Goal: Task Accomplishment & Management: Use online tool/utility

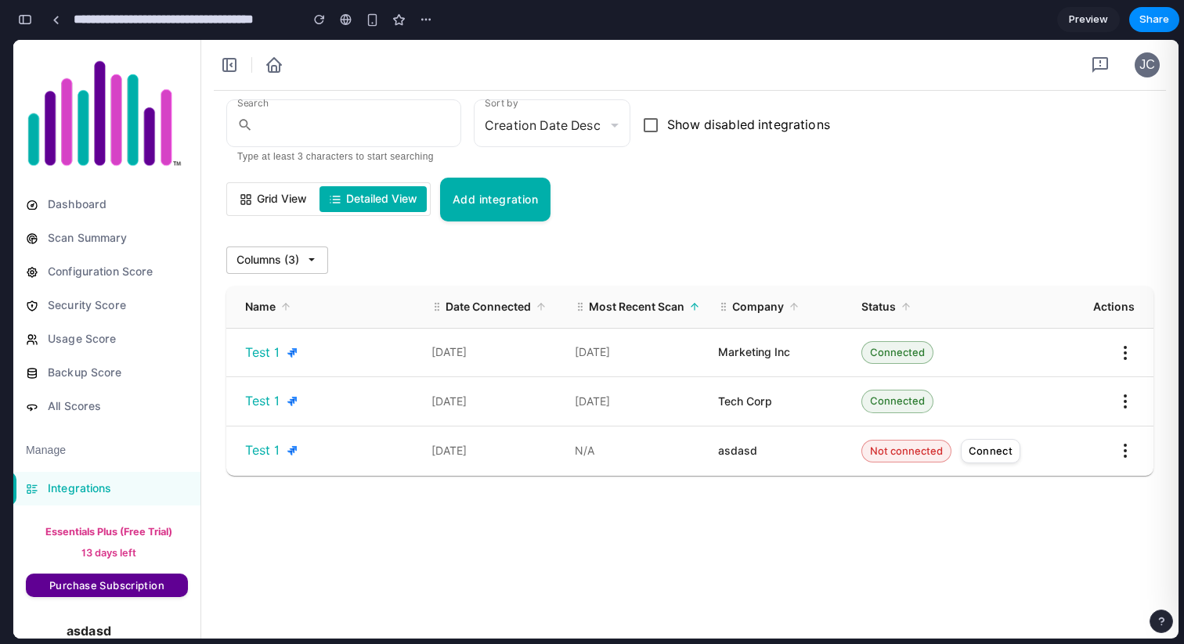
scroll to position [1481, 0]
click at [275, 195] on span "Grid View" at bounding box center [282, 199] width 50 height 16
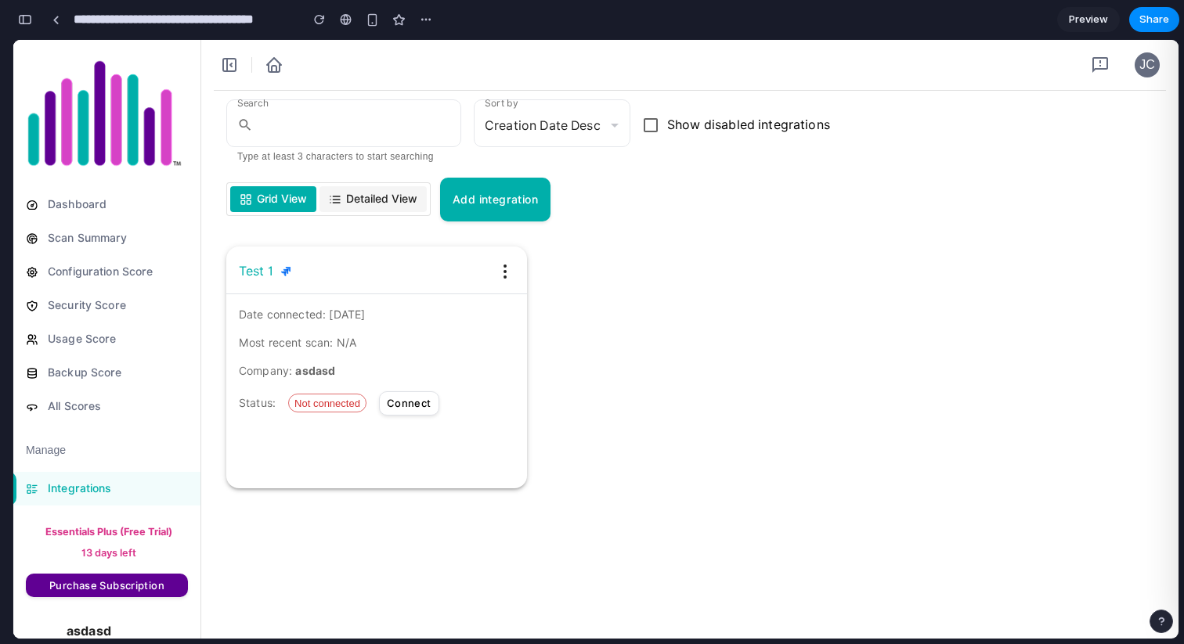
click at [384, 193] on span "Detailed View" at bounding box center [381, 199] width 71 height 16
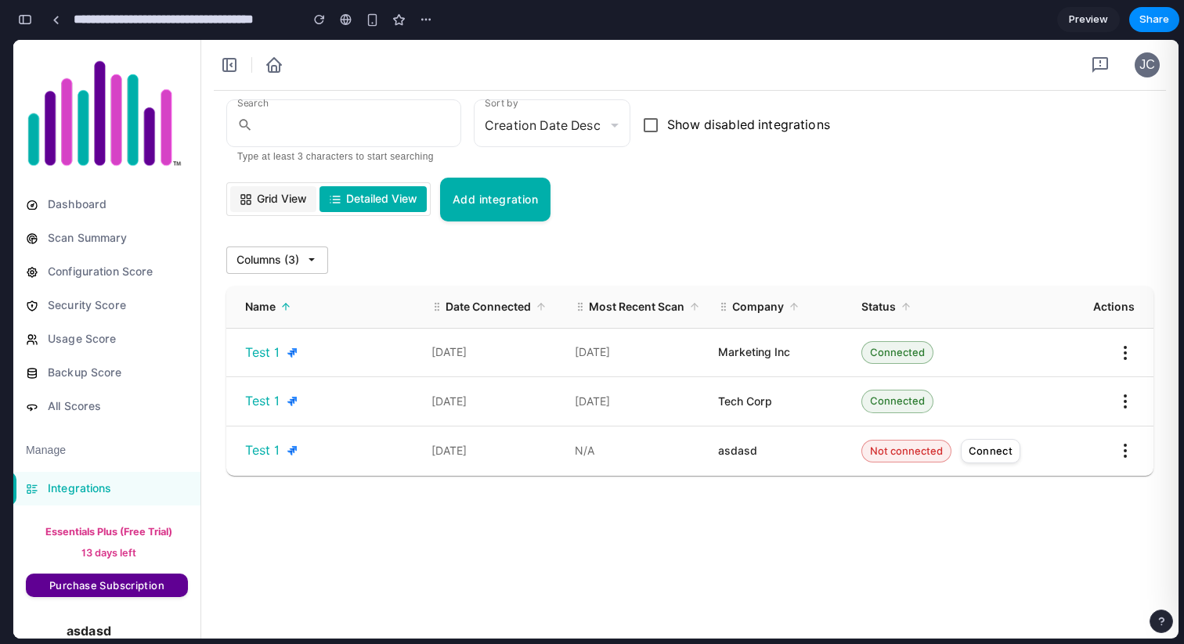
click at [289, 197] on span "Grid View" at bounding box center [282, 199] width 50 height 16
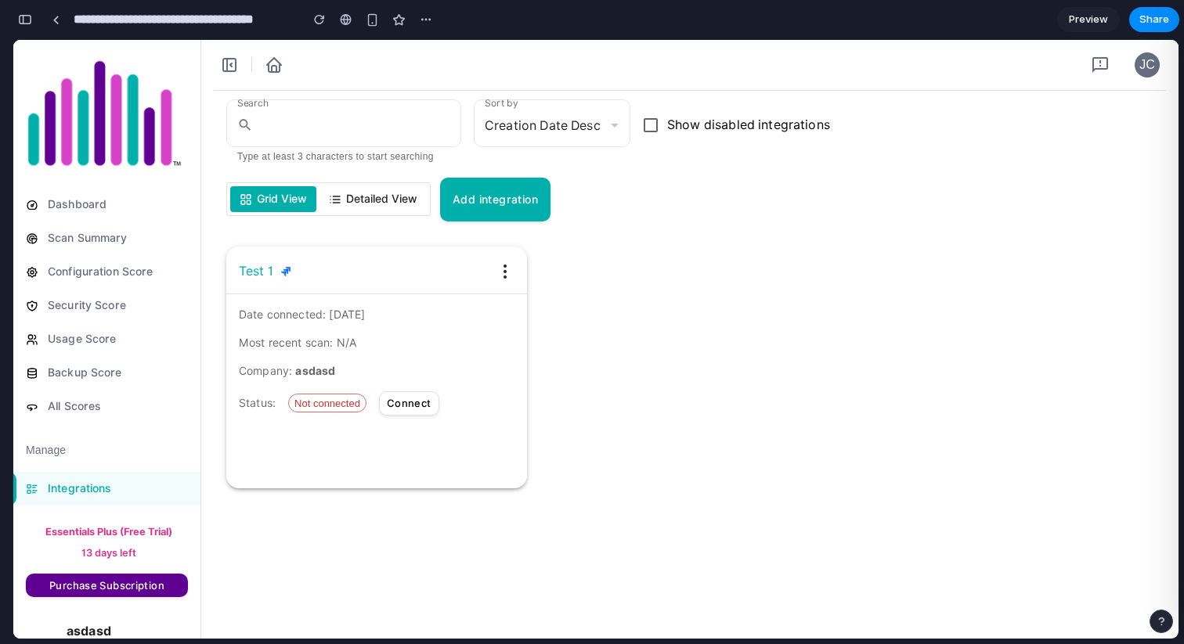
click at [374, 200] on span "Detailed View" at bounding box center [381, 199] width 71 height 16
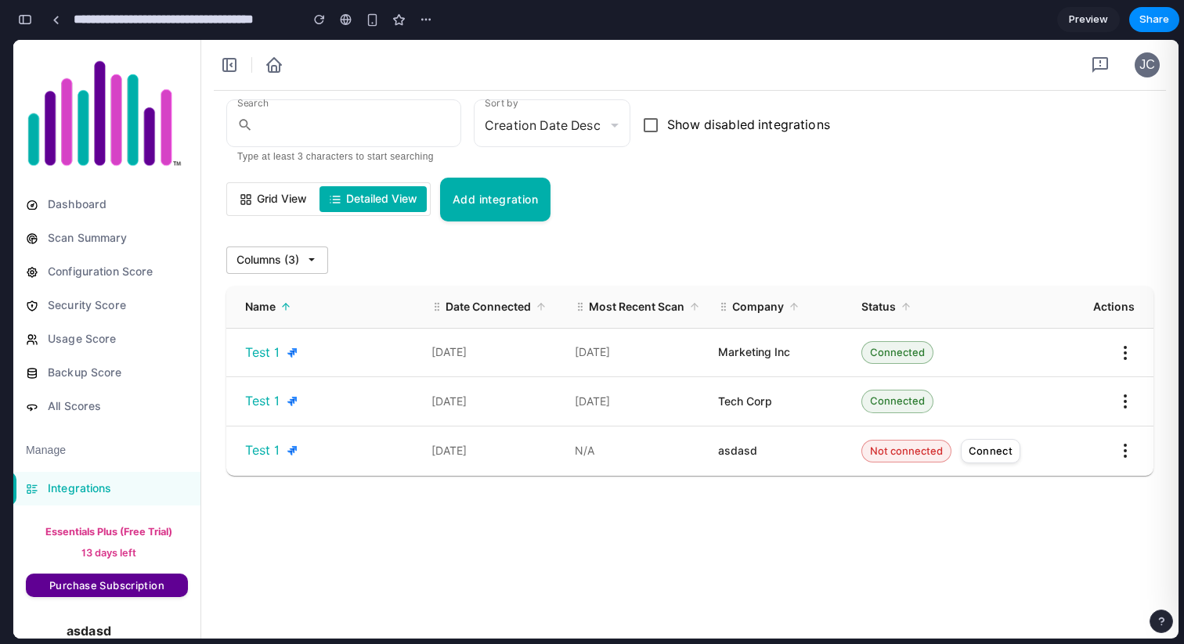
click at [301, 247] on button "Columns ( 3 )" at bounding box center [277, 260] width 102 height 27
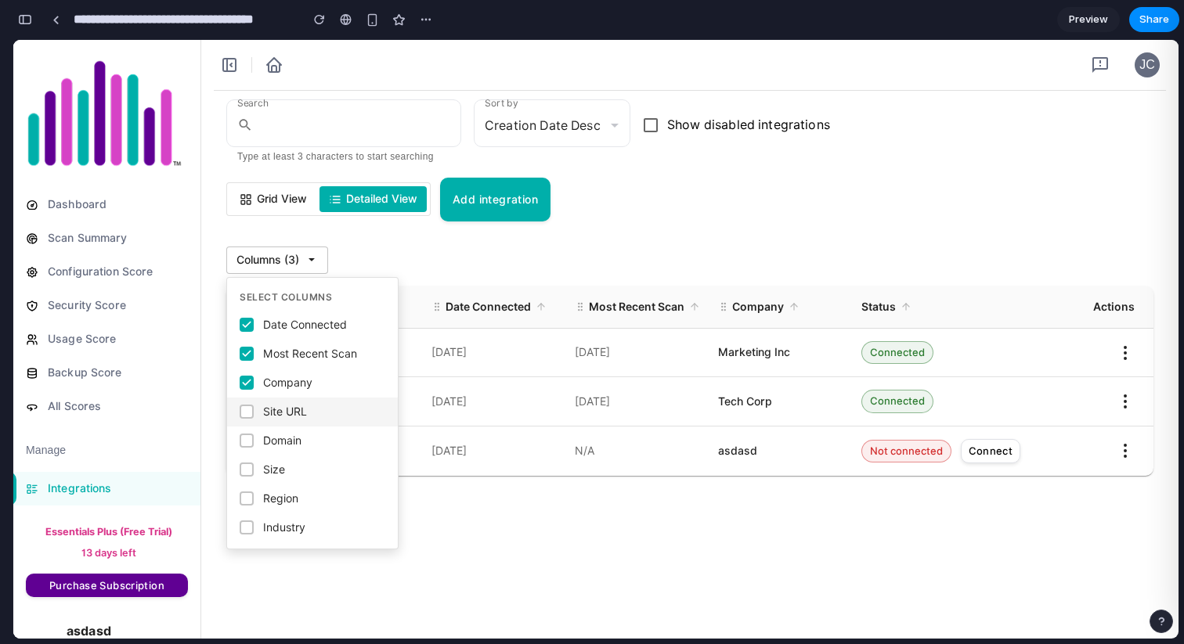
click at [298, 411] on span "Site URL" at bounding box center [285, 412] width 44 height 16
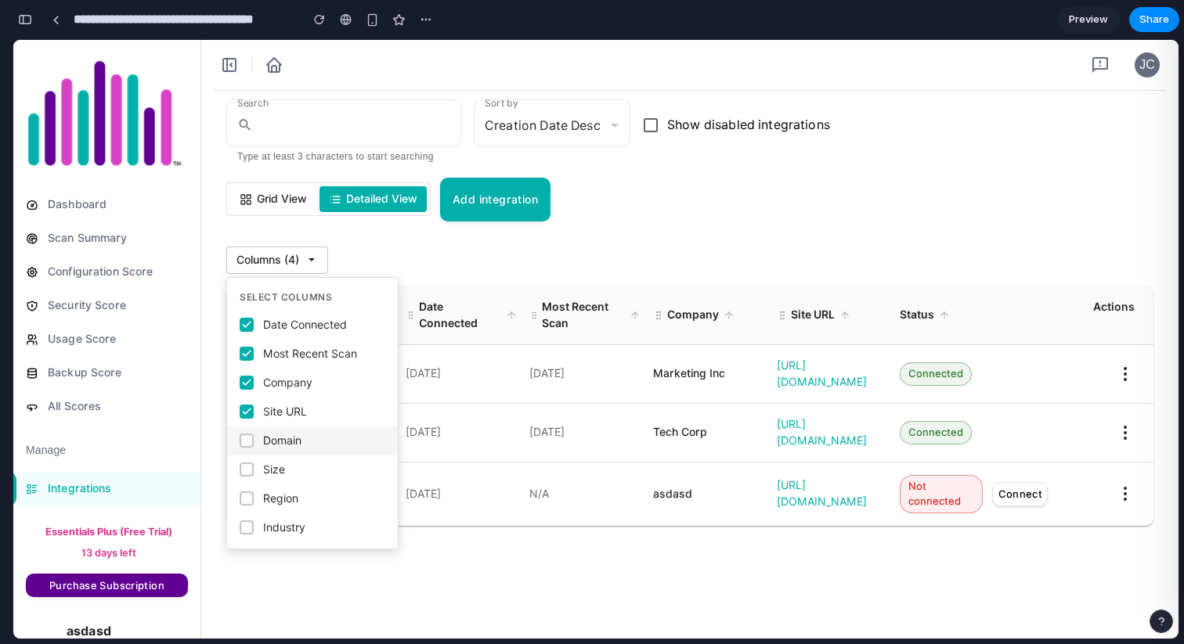
click at [319, 438] on label "Domain" at bounding box center [312, 441] width 171 height 29
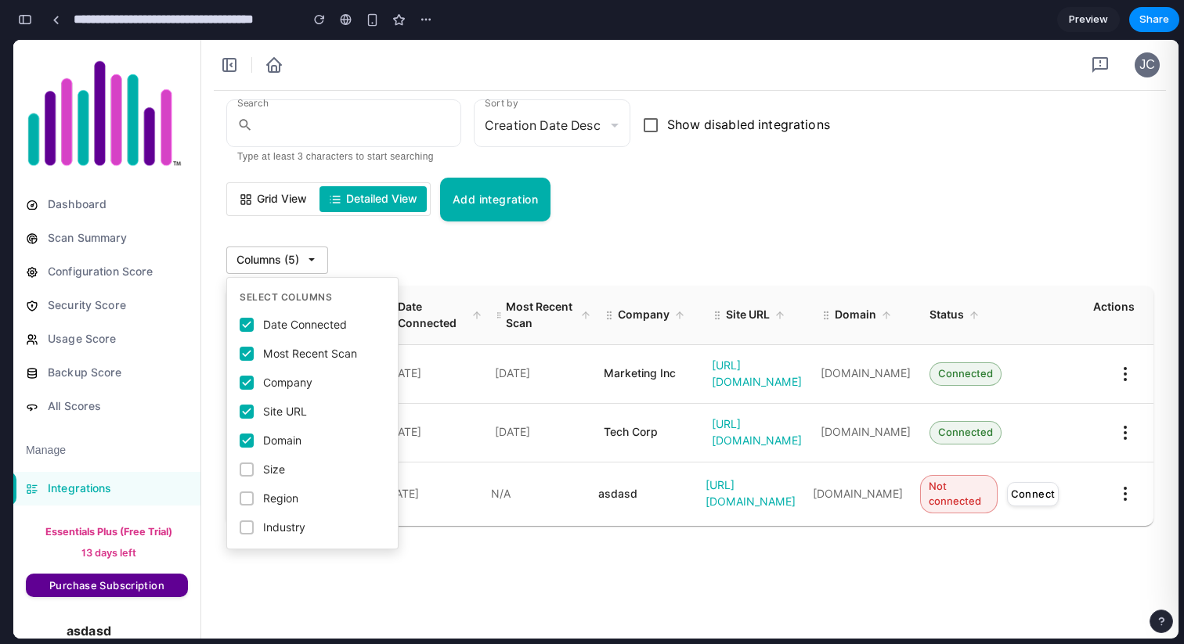
click at [633, 247] on div "Columns ( 5 ) Select Columns Date Connected Most Recent Scan Company Site URL D…" at bounding box center [689, 260] width 927 height 27
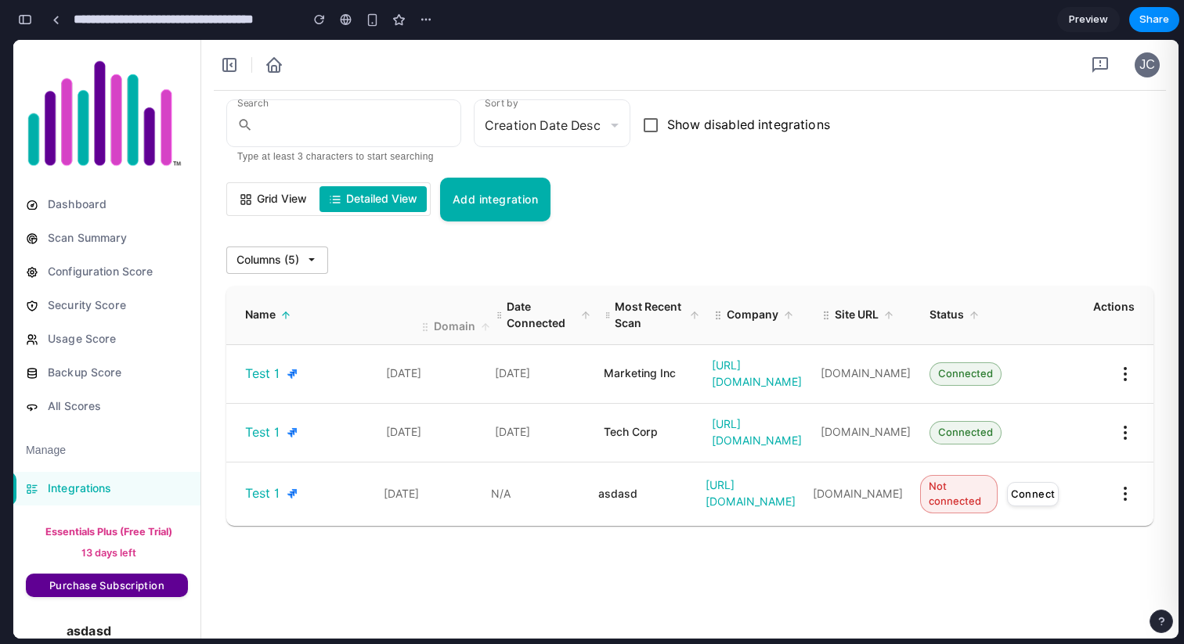
drag, startPoint x: 822, startPoint y: 312, endPoint x: 418, endPoint y: 321, distance: 404.1
click at [420, 322] on icon at bounding box center [425, 327] width 11 height 11
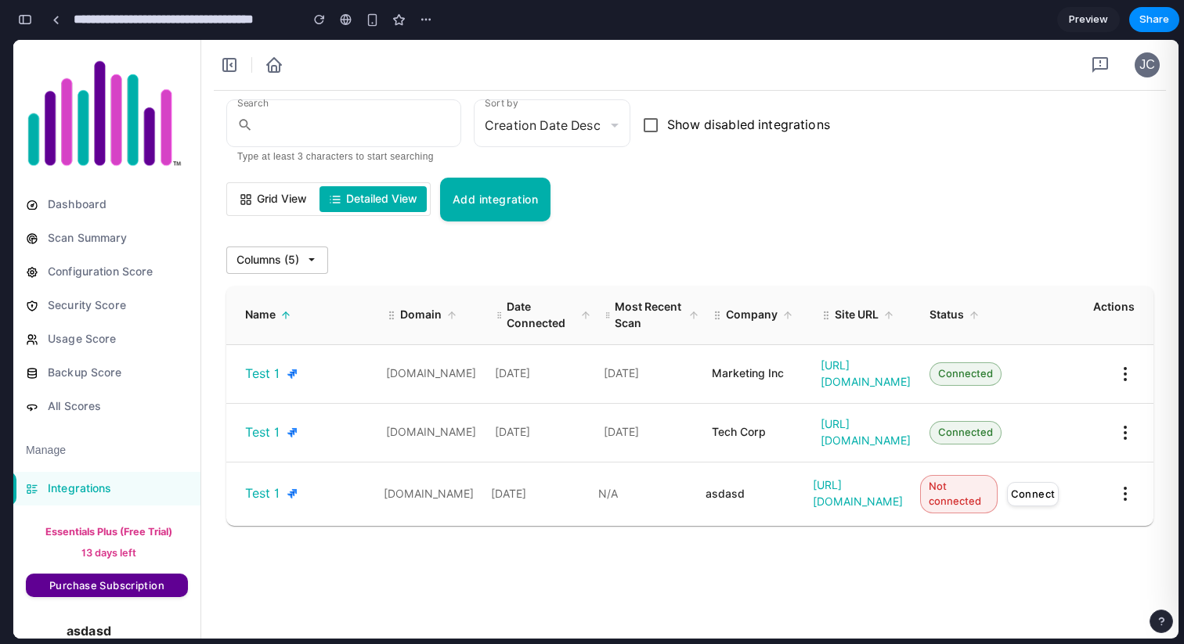
click at [431, 315] on span "Domain" at bounding box center [420, 315] width 41 height 16
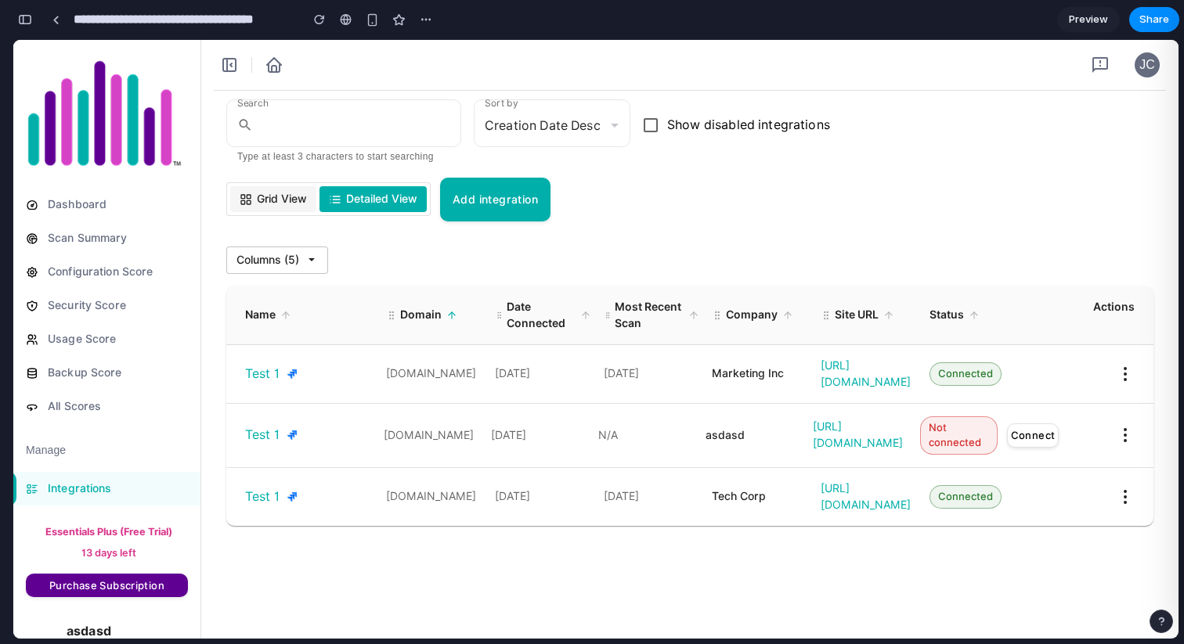
click at [267, 197] on span "Grid View" at bounding box center [282, 199] width 50 height 16
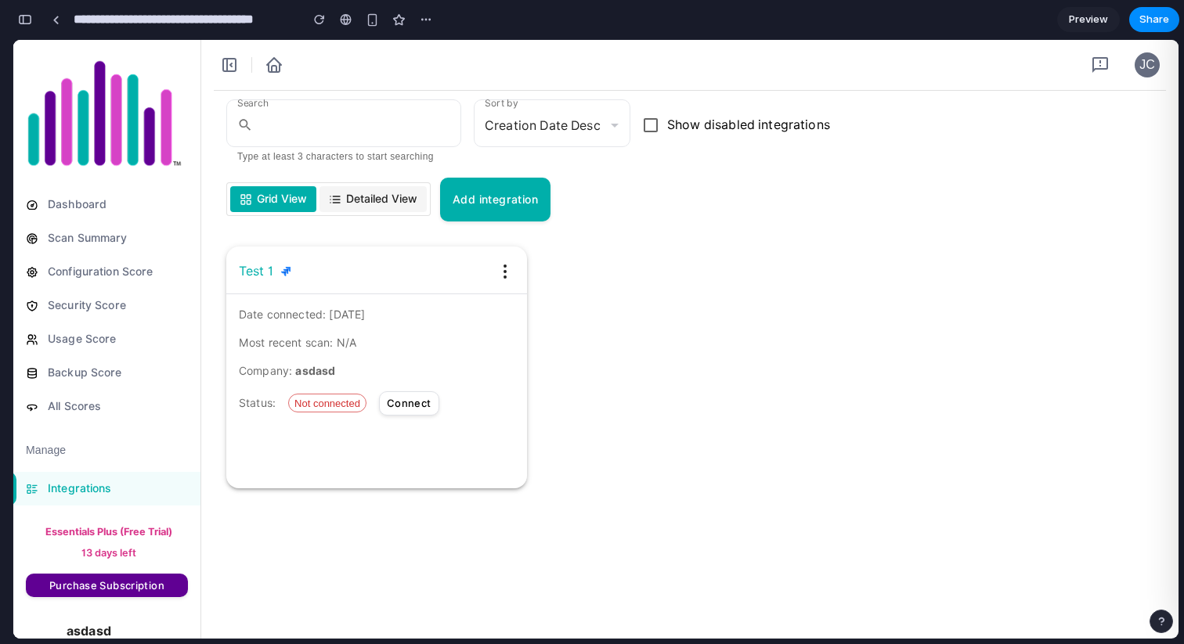
click at [385, 199] on span "Detailed View" at bounding box center [381, 199] width 71 height 16
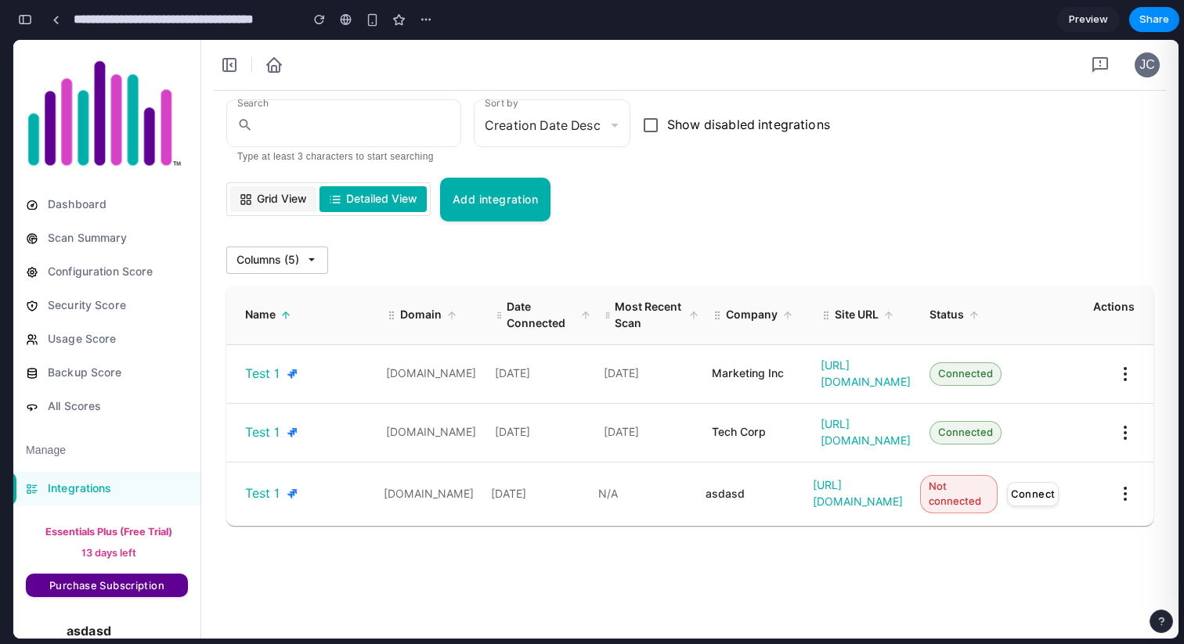
click at [287, 200] on span "Grid View" at bounding box center [282, 199] width 50 height 16
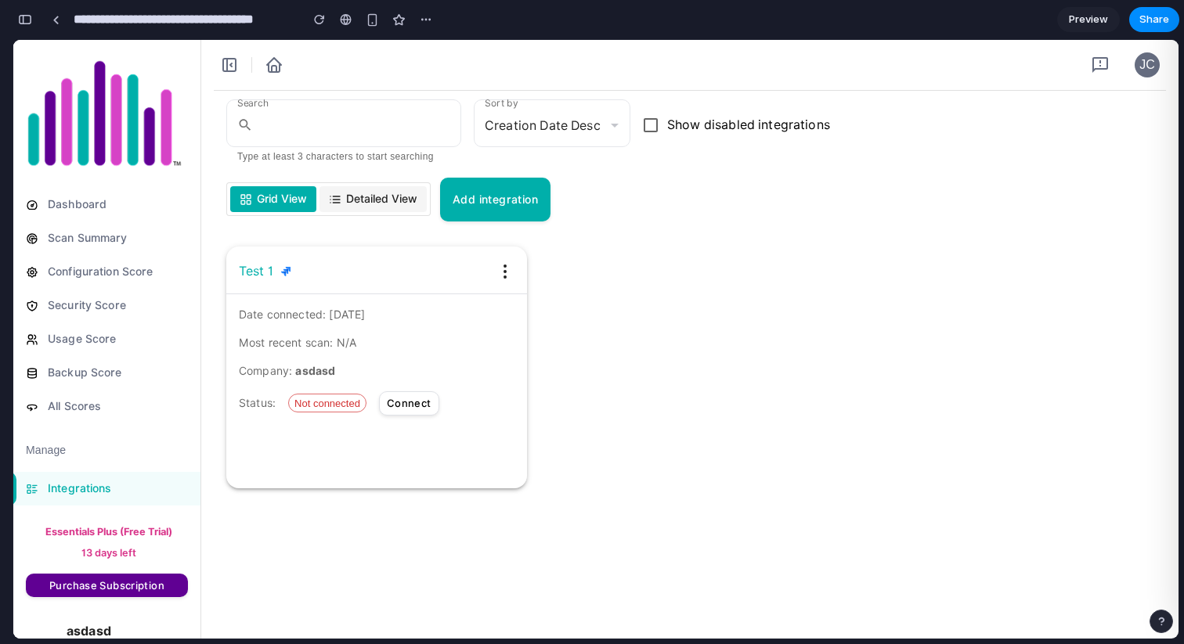
click at [367, 205] on span "Detailed View" at bounding box center [381, 199] width 71 height 16
